Goal: Task Accomplishment & Management: Manage account settings

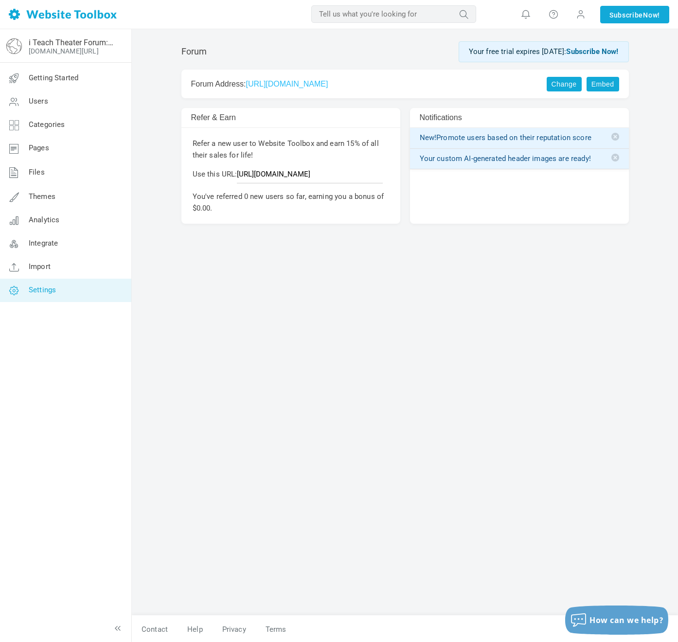
click at [35, 285] on span "Settings" at bounding box center [42, 289] width 27 height 9
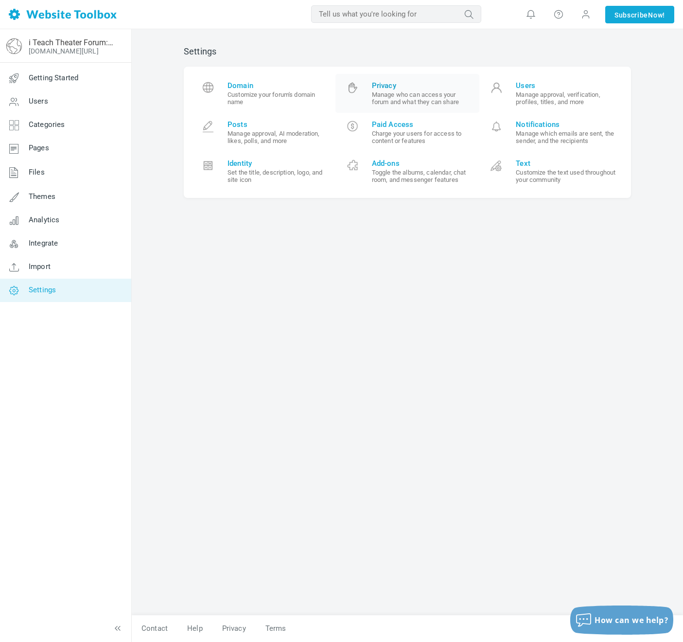
click at [382, 85] on span "Privacy" at bounding box center [422, 85] width 101 height 9
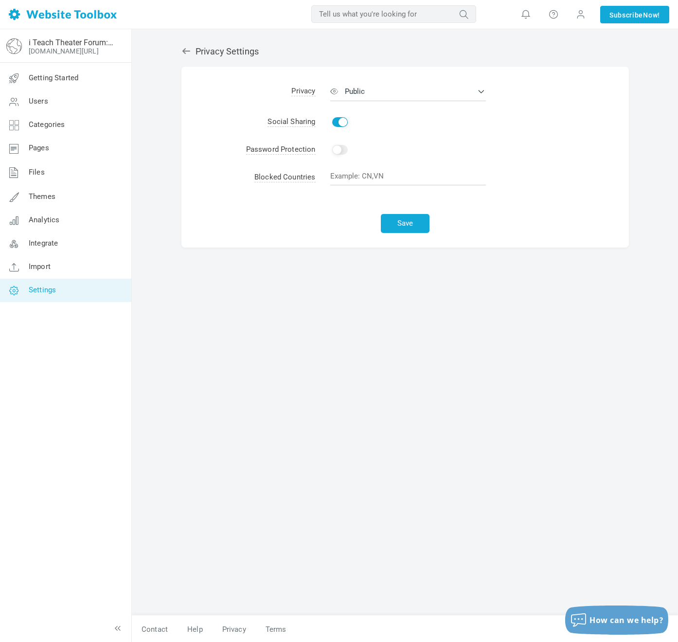
click at [340, 119] on input "Enable" at bounding box center [340, 122] width 16 height 10
checkbox input "false"
click at [369, 90] on button "Public" at bounding box center [408, 91] width 156 height 19
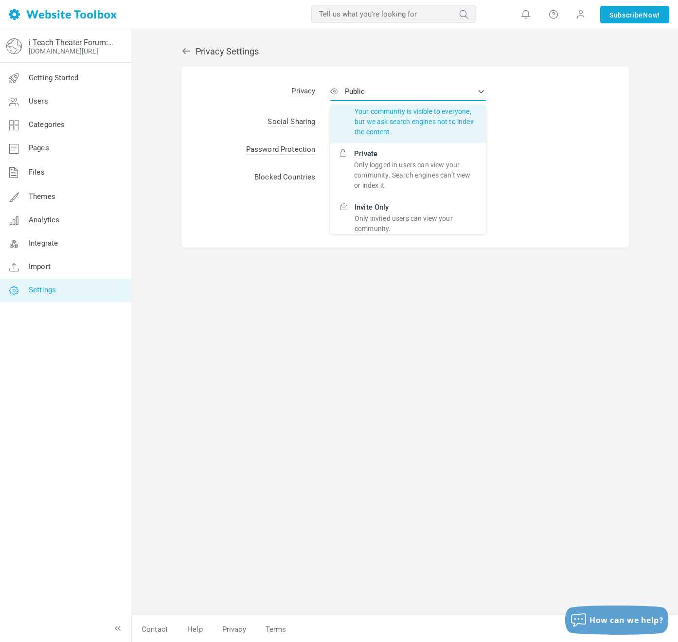
scroll to position [56, 0]
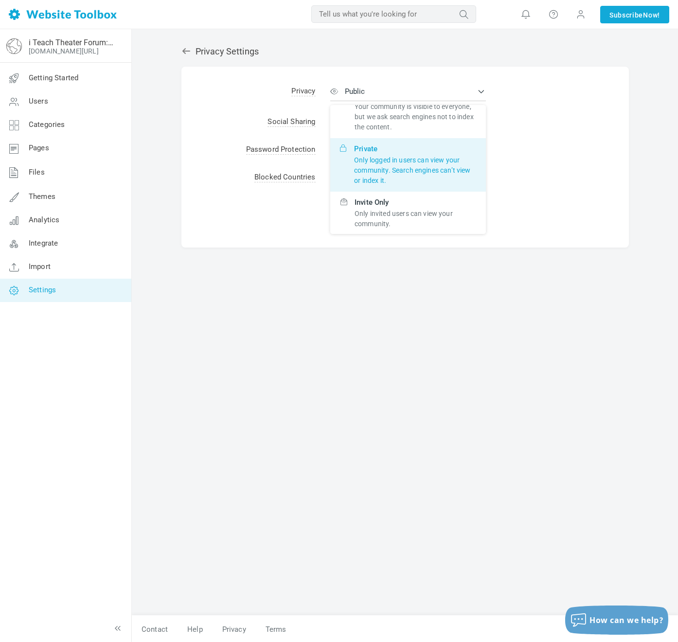
click at [369, 156] on p "Only logged in users can view your community. Search engines can’t view or inde…" at bounding box center [415, 170] width 122 height 31
click at [0, 0] on input "Private Only logged in users can view your community. Search engines can’t view…" at bounding box center [0, 0] width 0 height 0
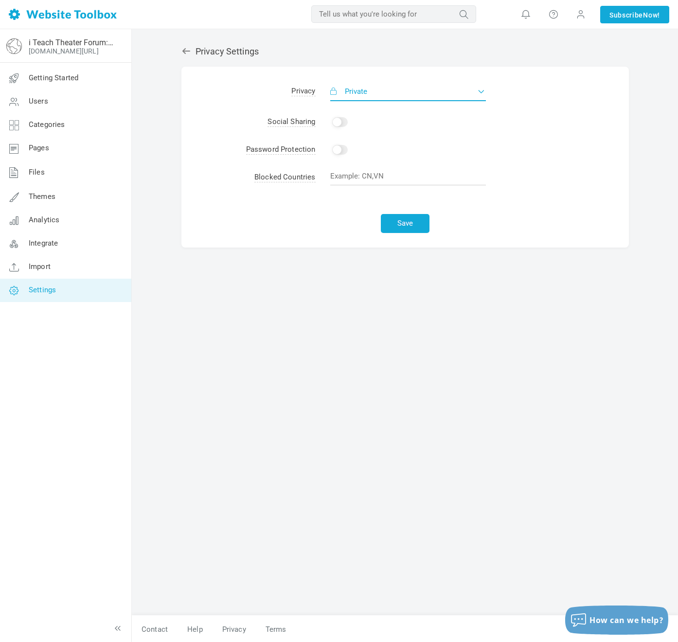
click at [360, 95] on span "Private" at bounding box center [356, 91] width 22 height 9
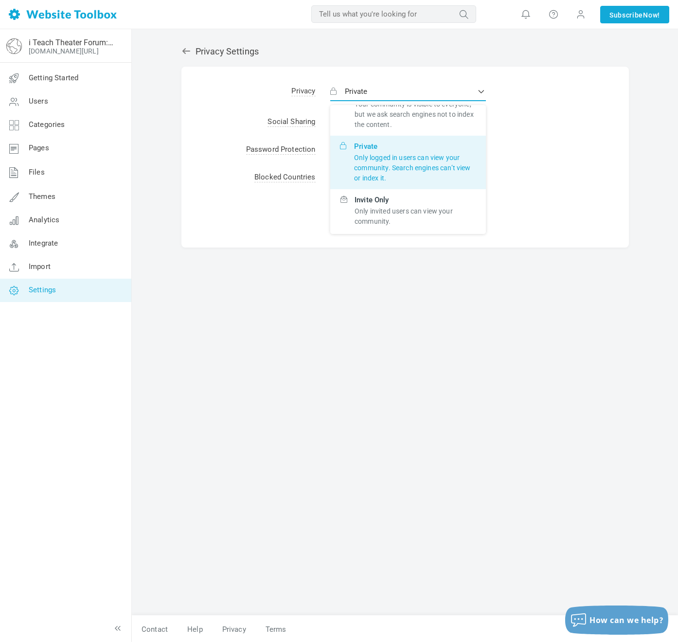
scroll to position [58, 0]
click at [294, 210] on div "Save" at bounding box center [404, 220] width 447 height 55
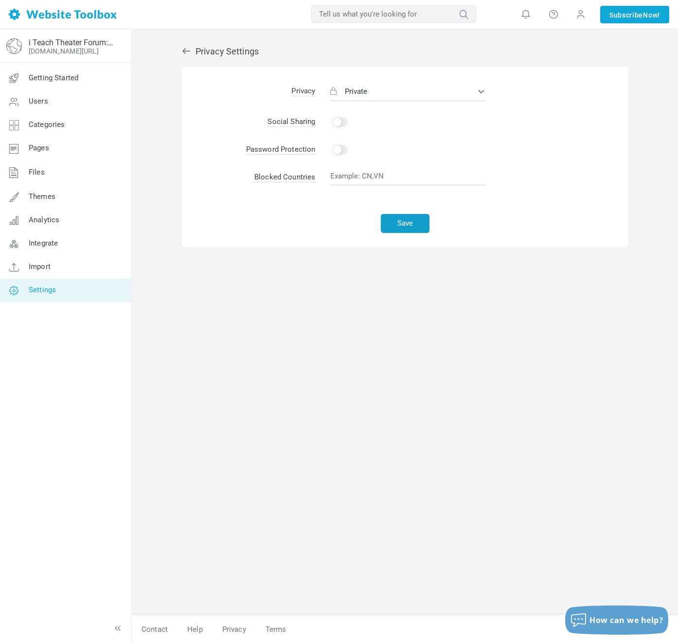
click at [402, 223] on button "Save" at bounding box center [405, 223] width 49 height 19
